Goal: Contribute content

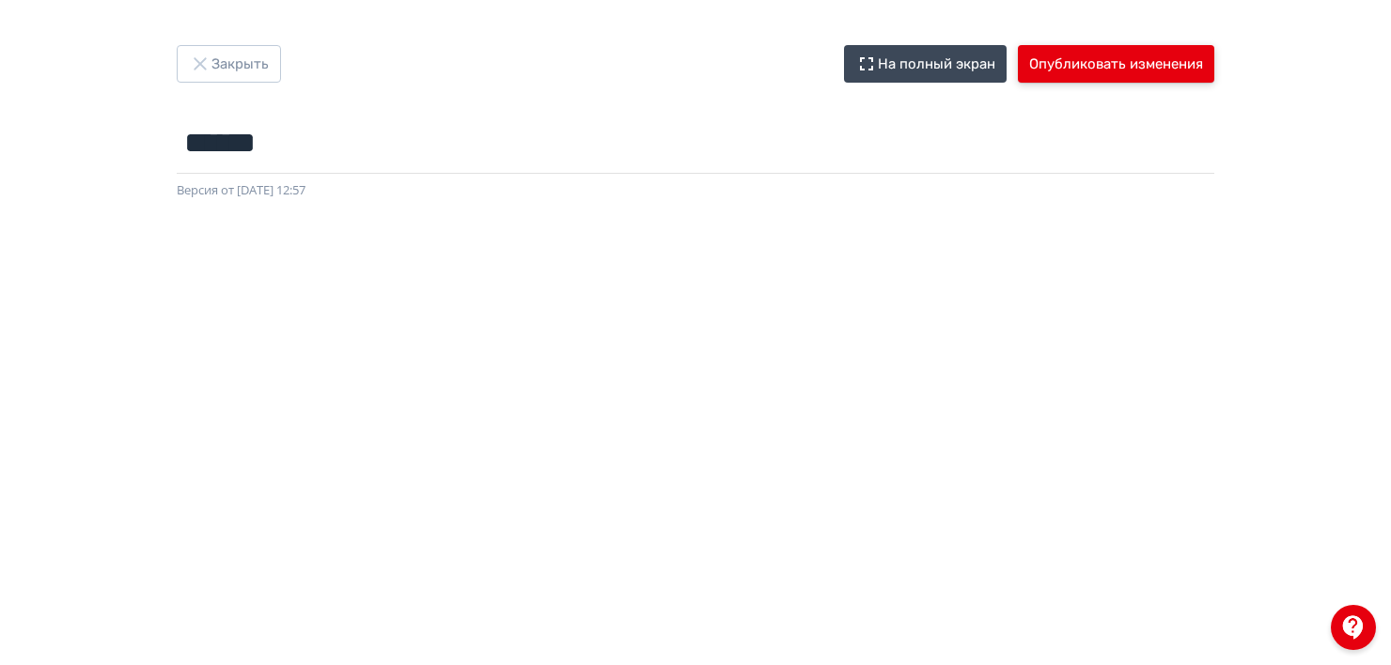
click at [1064, 70] on button "Опубликовать изменения" at bounding box center [1116, 64] width 196 height 38
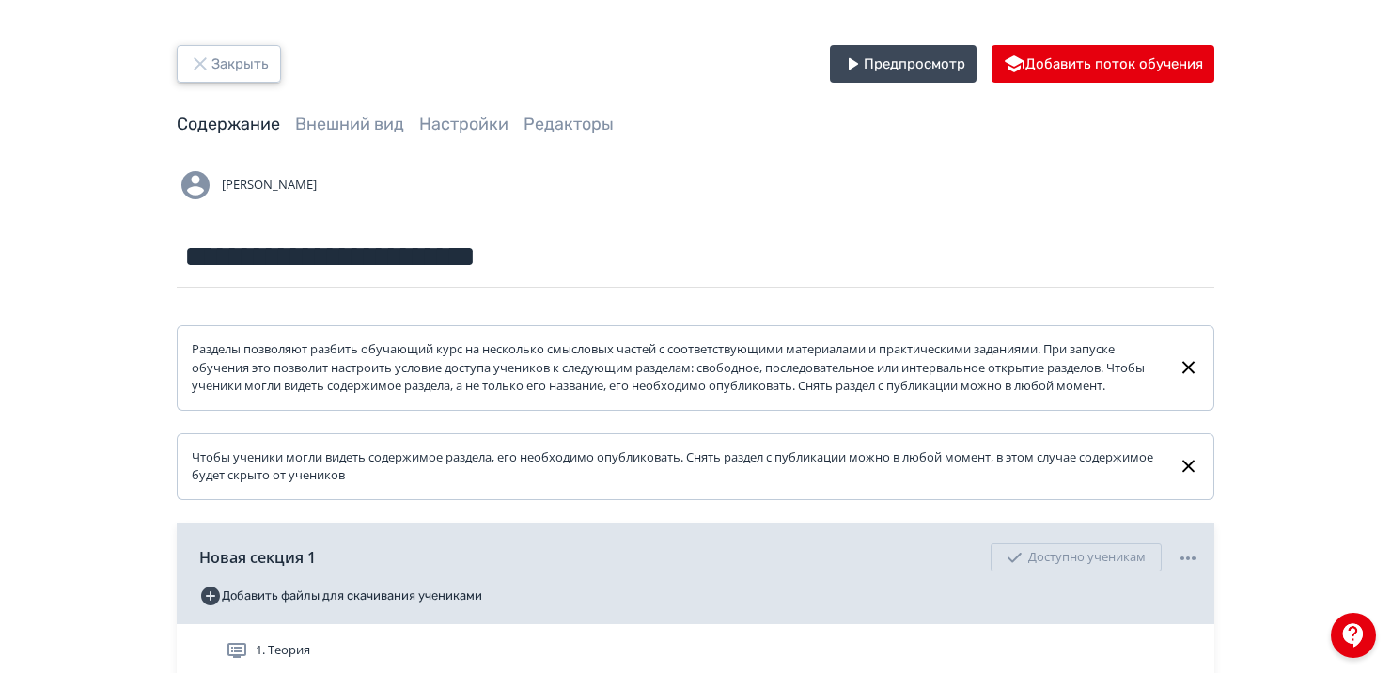
click at [237, 62] on button "Закрыть" at bounding box center [229, 64] width 104 height 38
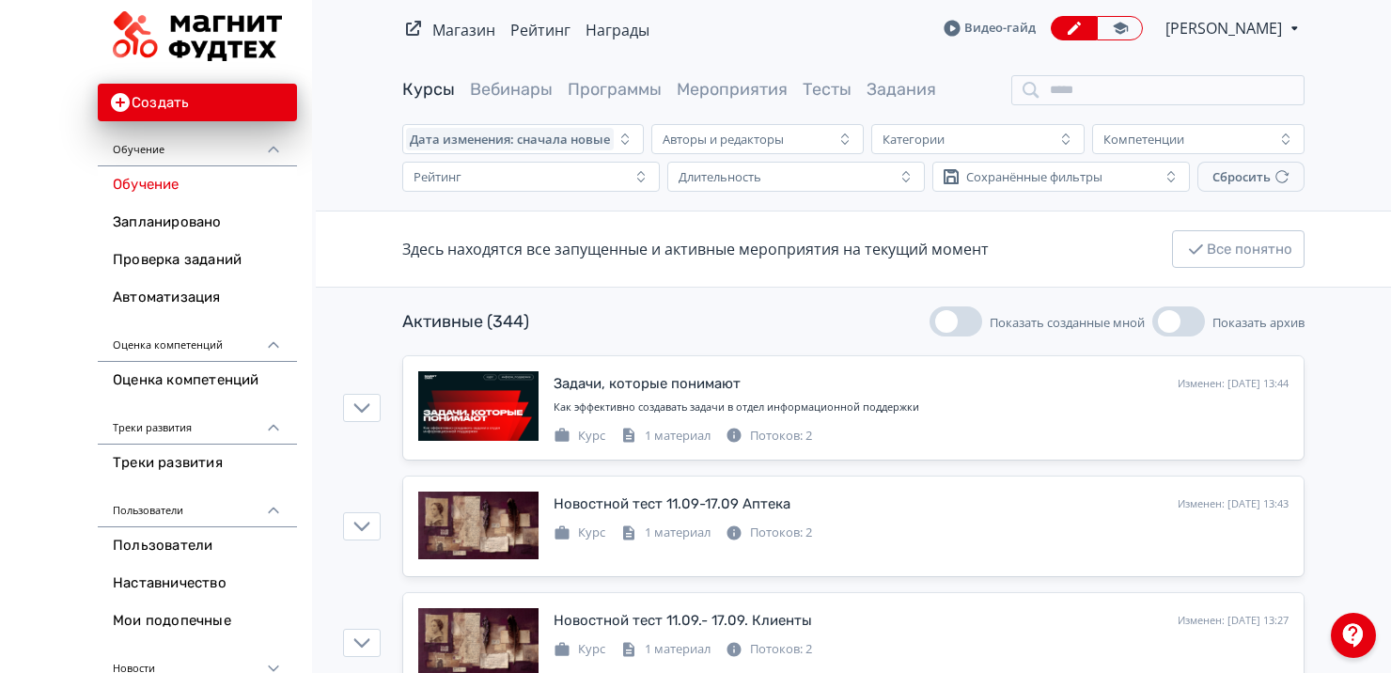
click at [1206, 23] on span "[PERSON_NAME]" at bounding box center [1225, 28] width 119 height 23
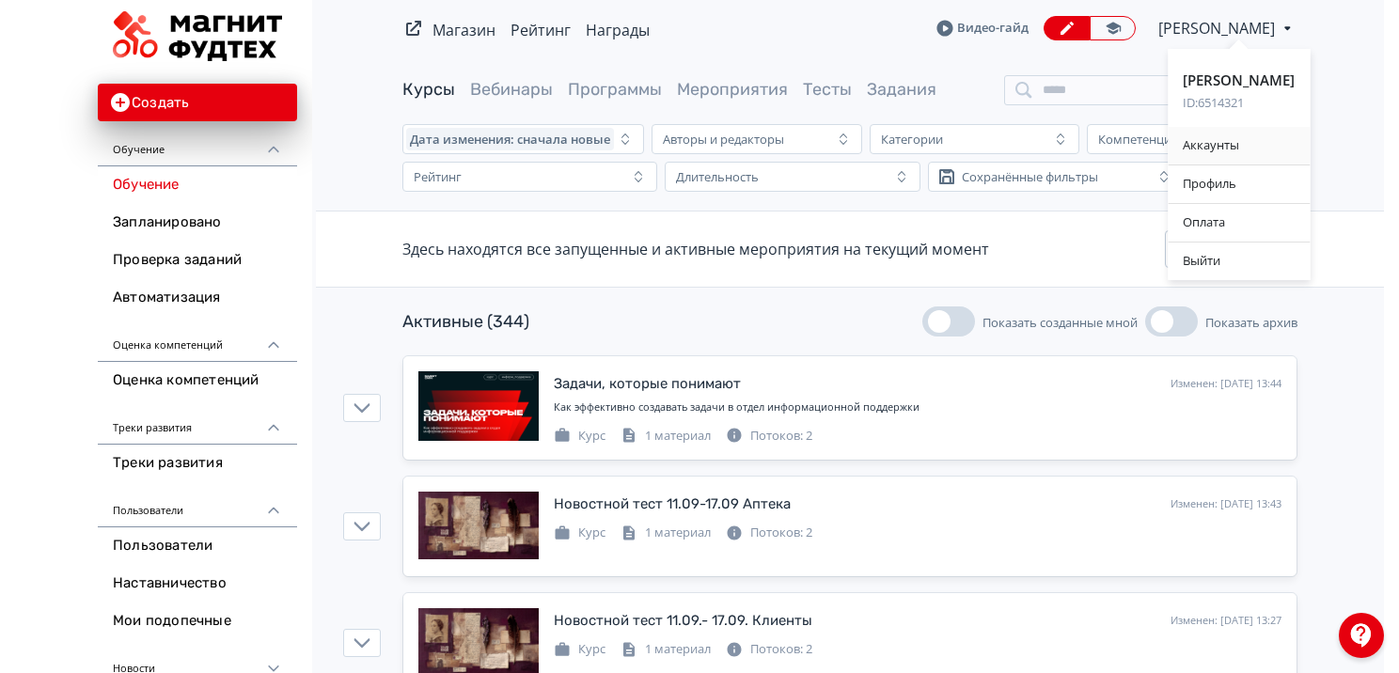
click at [1210, 139] on div "Аккаунты" at bounding box center [1238, 146] width 142 height 38
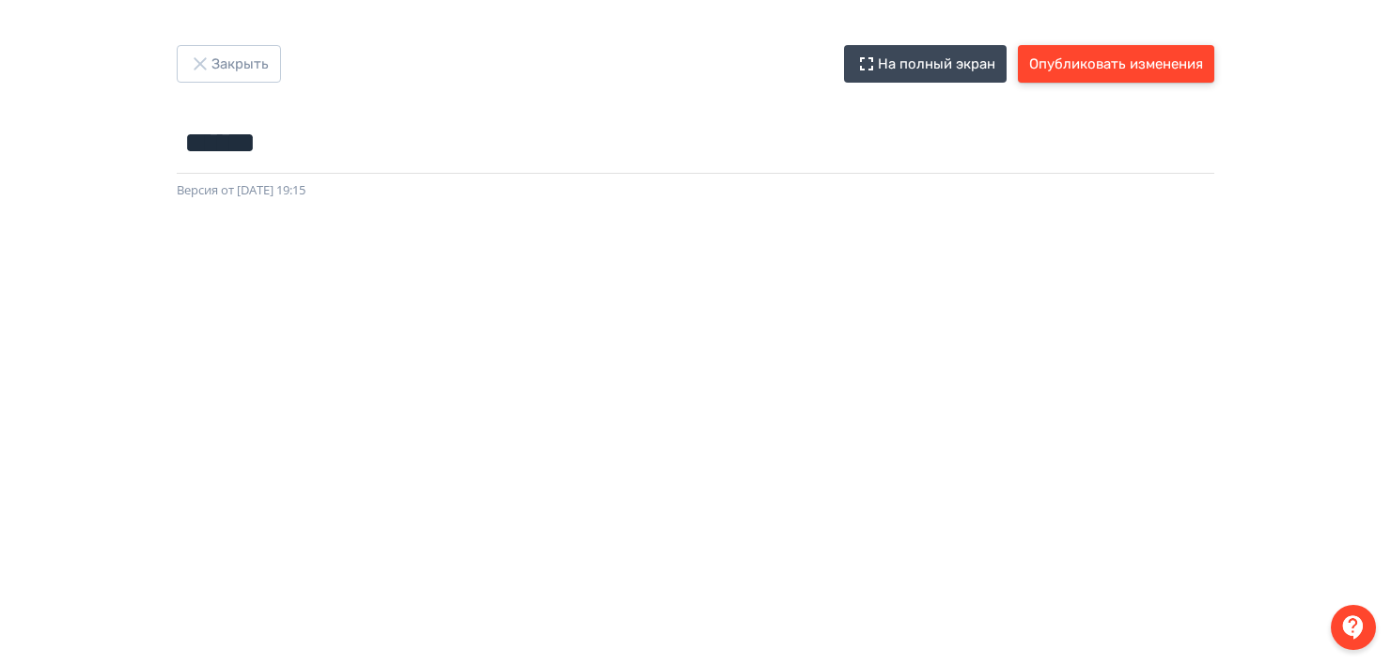
click at [1070, 54] on button "Опубликовать изменения" at bounding box center [1116, 64] width 196 height 38
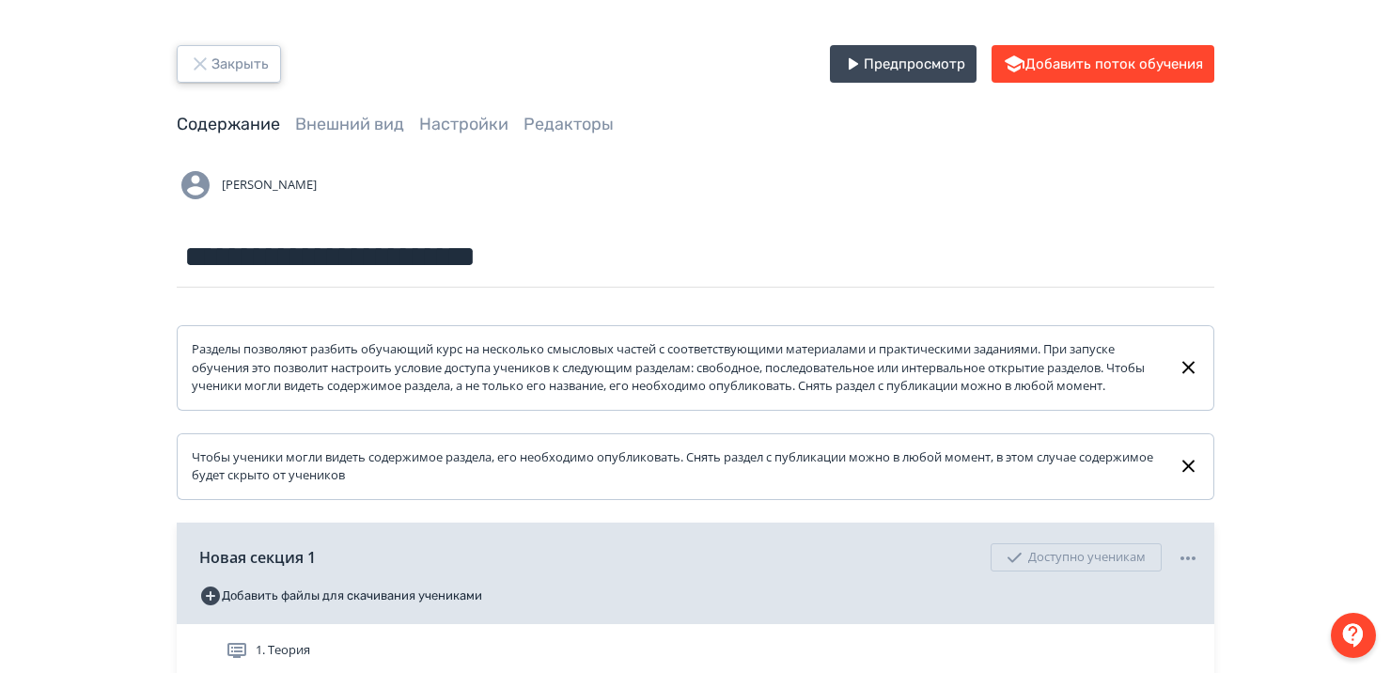
click at [247, 59] on button "Закрыть" at bounding box center [229, 64] width 104 height 38
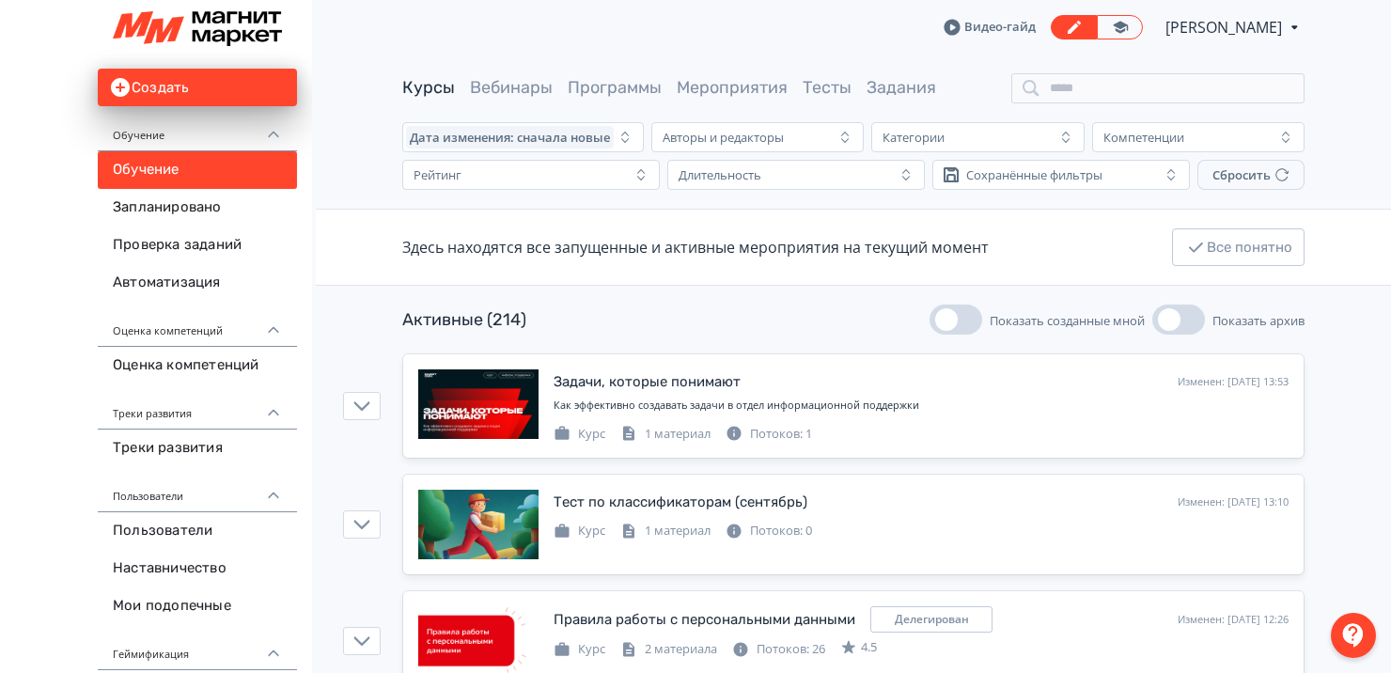
click at [1222, 23] on span "[PERSON_NAME]" at bounding box center [1225, 27] width 119 height 23
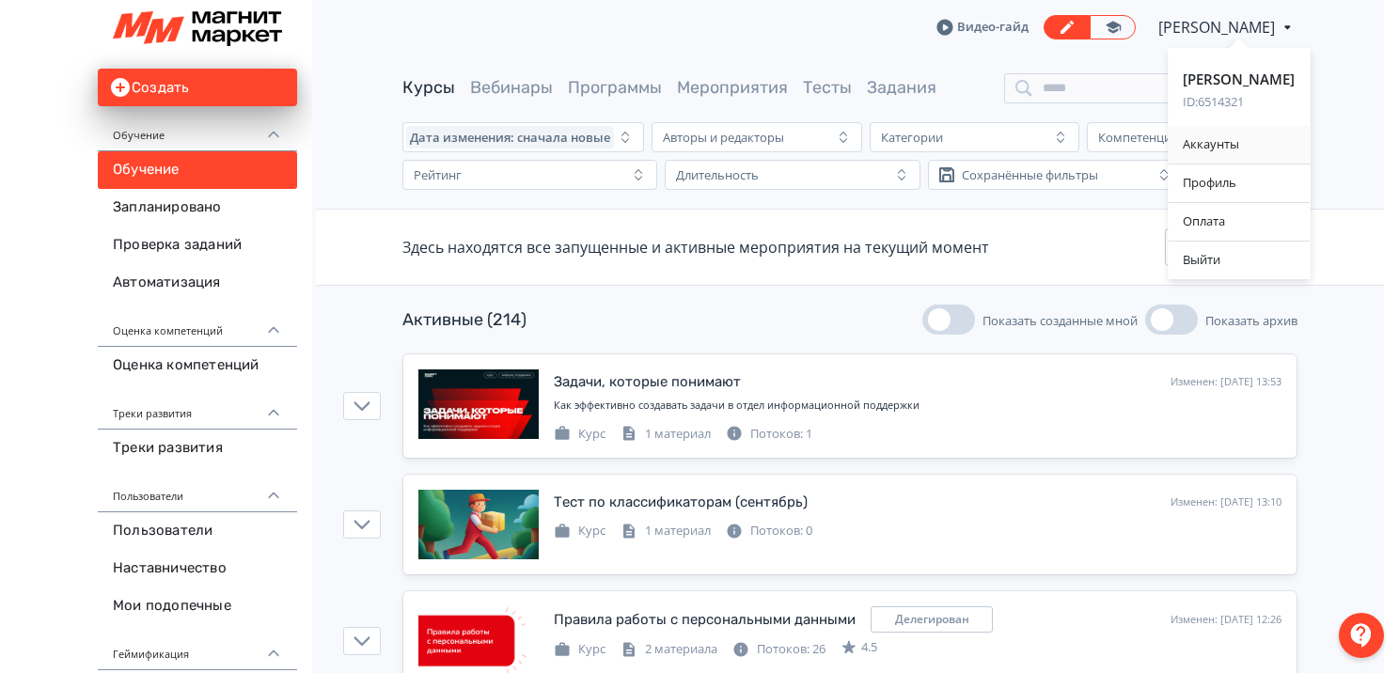
click at [1199, 151] on div "Аккаунты" at bounding box center [1238, 145] width 142 height 38
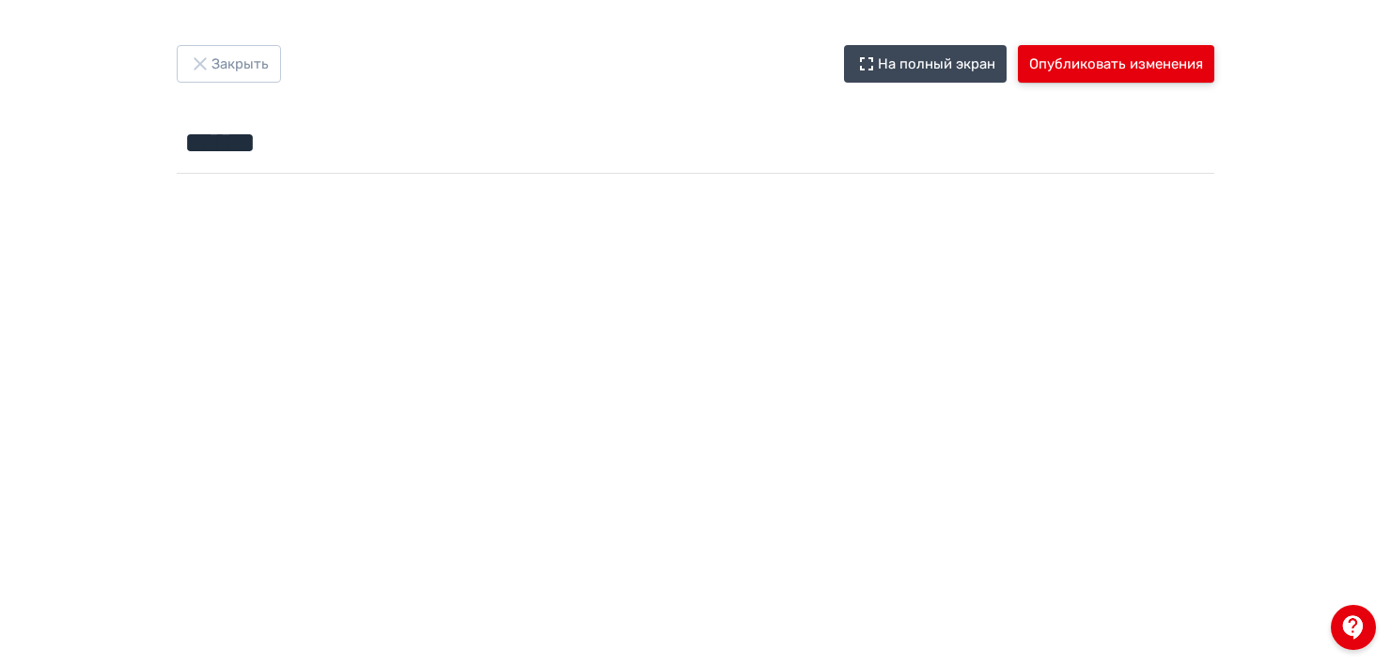
click at [1125, 70] on button "Опубликовать изменения" at bounding box center [1116, 64] width 196 height 38
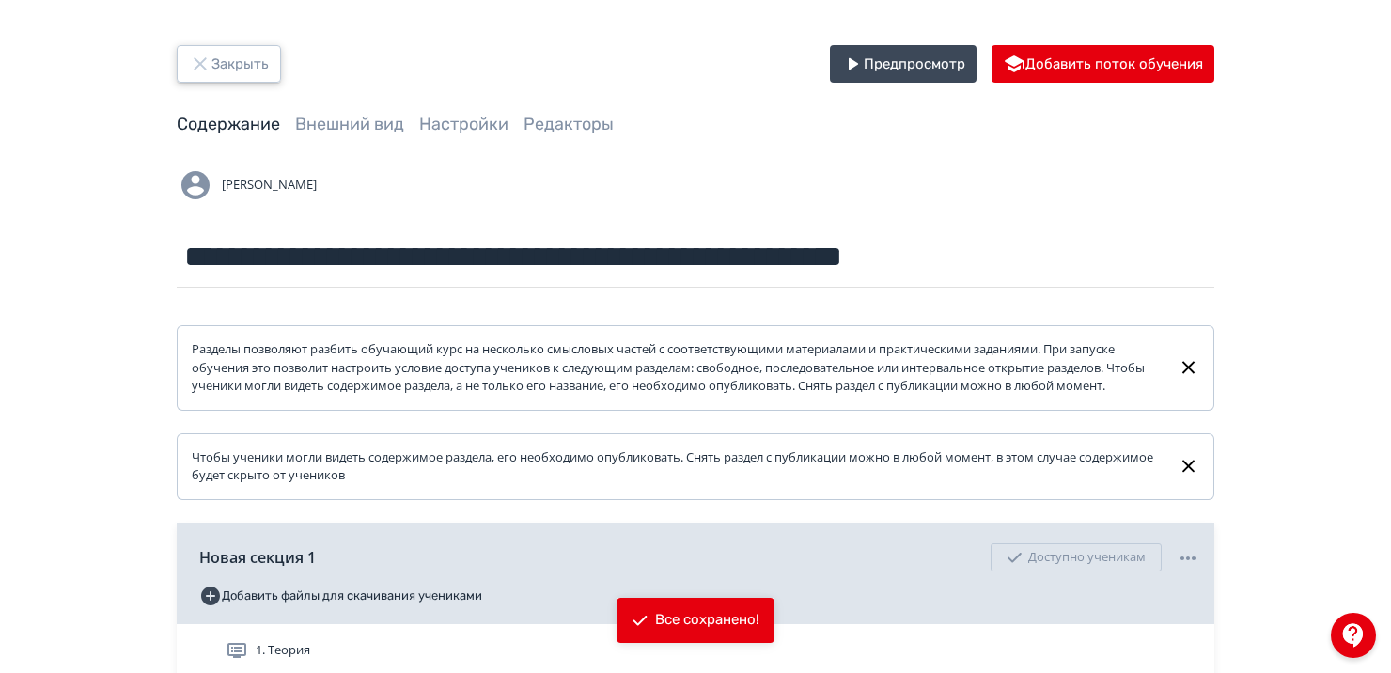
click at [211, 70] on button "Закрыть" at bounding box center [229, 64] width 104 height 38
